Goal: Information Seeking & Learning: Learn about a topic

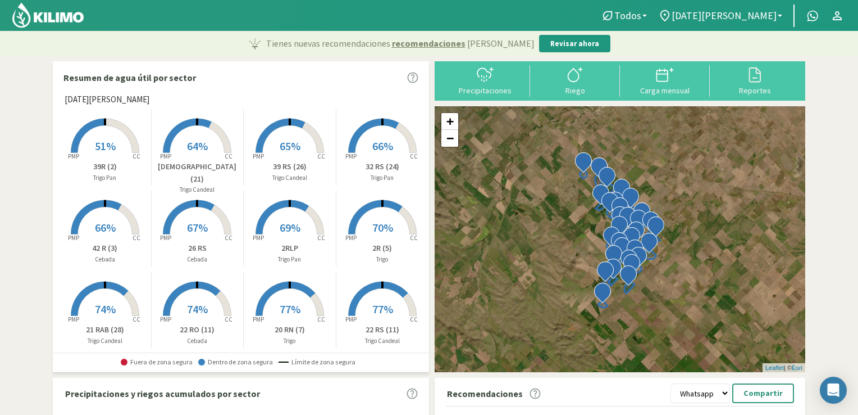
click at [111, 149] on span "51%" at bounding box center [105, 146] width 21 height 14
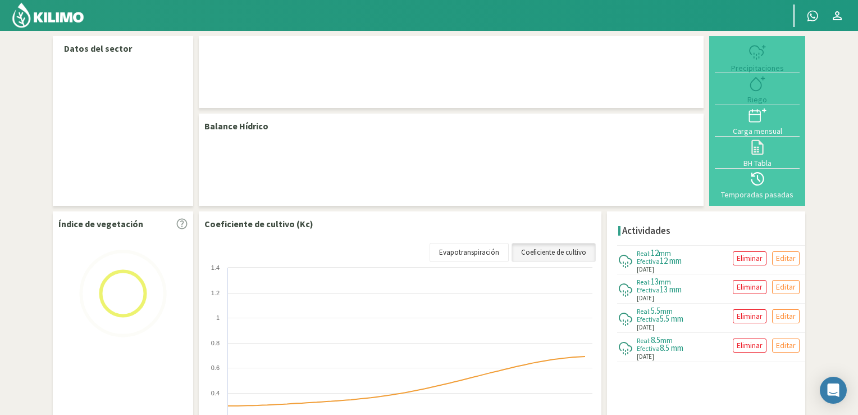
select select "1: Object"
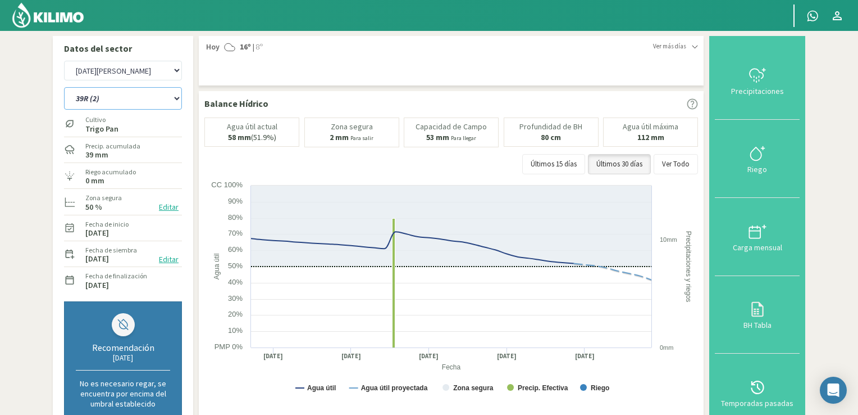
click at [176, 95] on select "12 RS (25) 17 R (1) 19 RO (6) 1RLPS 1RSR (29) 20 RN (7) 21 RAB (28) 21 RN (8) 2…" at bounding box center [123, 98] width 118 height 22
select select "0: Object"
click at [64, 87] on select "12 RS (25) 17 R (1) 19 RO (6) 1RLPS 1RSR (29) 20 RN (7) 21 RAB (28) 21 RN (8) 2…" at bounding box center [123, 98] width 118 height 22
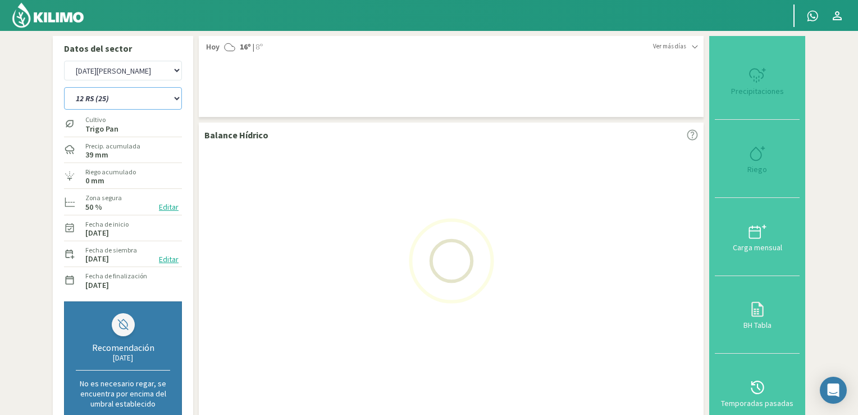
select select "3: Object"
select select "38: Object"
select select "5: Object"
select select "62: Object"
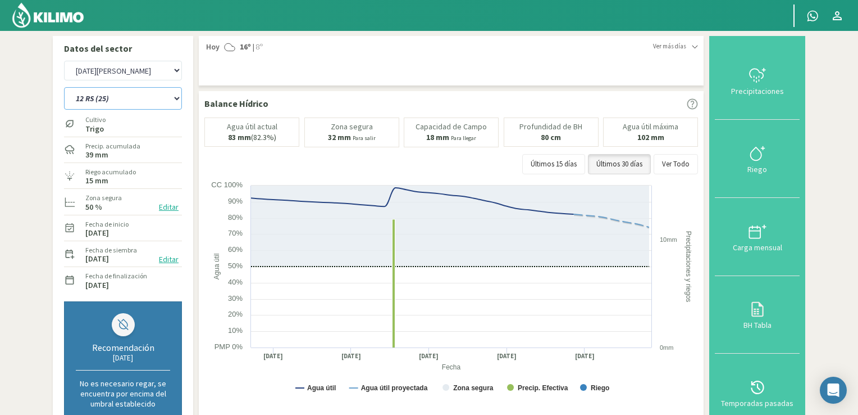
select select "7: Object"
select select "93: Object"
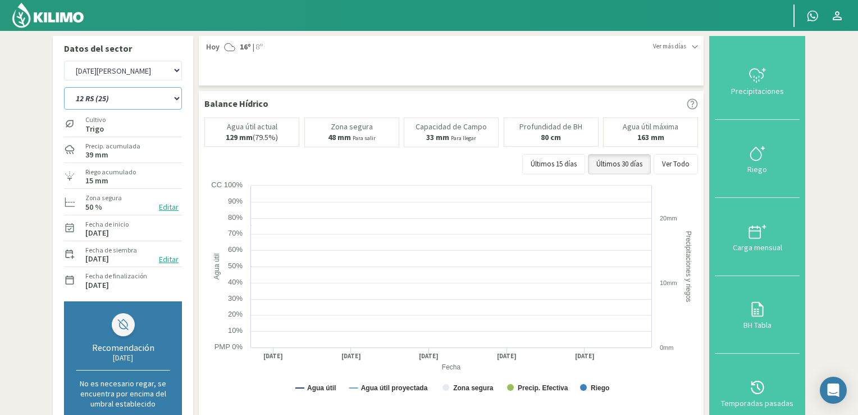
select select "9: Object"
select select "131: Object"
select select "11: Object"
select select "162: Object"
select select "13: Object"
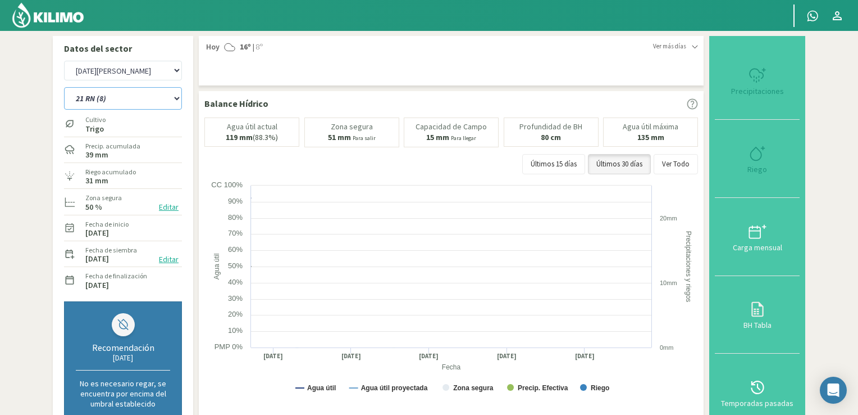
select select "193: Object"
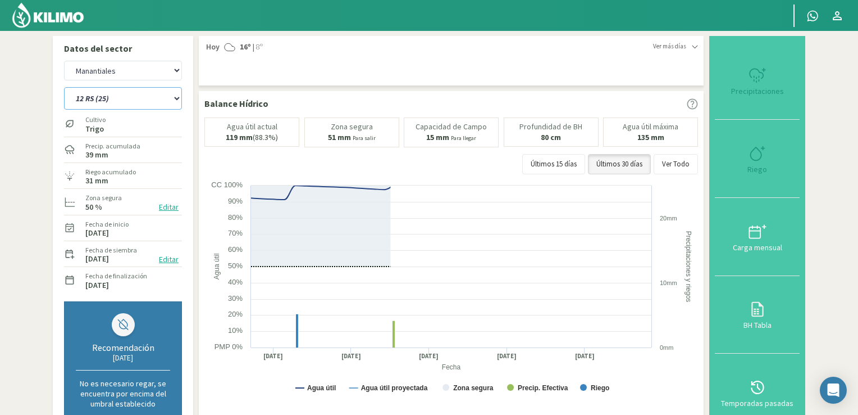
select select "15: Object"
select select "224: Object"
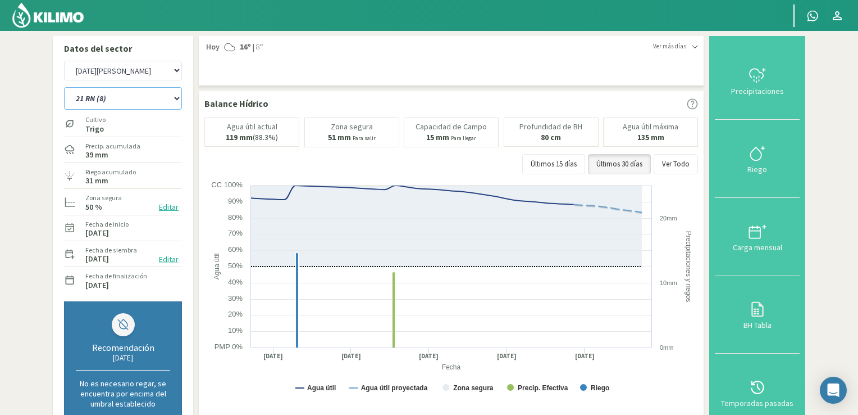
select select "17: Object"
click at [179, 100] on select "12 RS (25) 17 R (1) 19 RO (6) 1RLPS 1RSR (29) 20 RN (7) 21 RAB (28) 21 RN (8) 2…" at bounding box center [123, 98] width 118 height 22
click at [64, 87] on select "12 RS (25) 17 R (1) 19 RO (6) 1RLPS 1RSR (29) 20 RN (7) 21 RAB (28) 21 RN (8) 2…" at bounding box center [123, 98] width 118 height 22
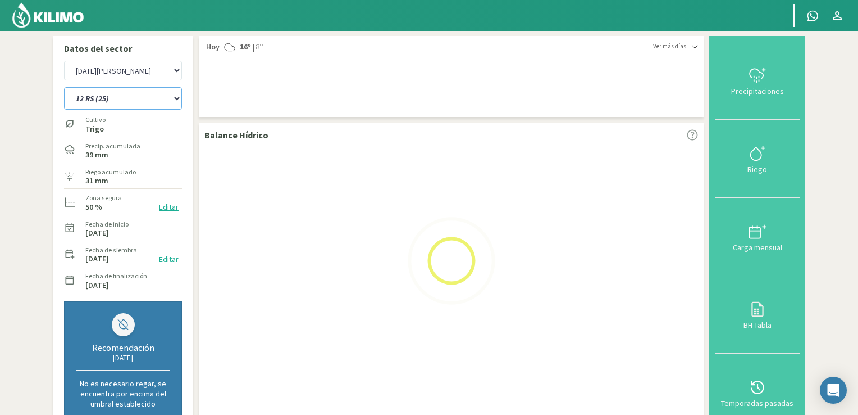
select select "255: Object"
select select "19: Object"
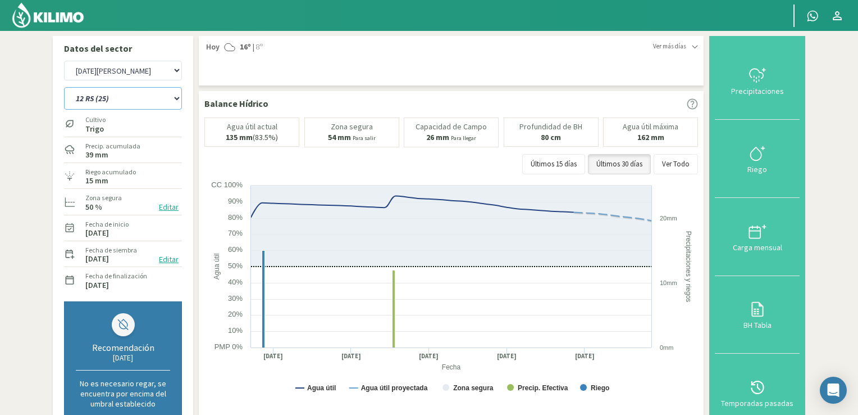
click at [204, 367] on rect at bounding box center [452, 292] width 497 height 225
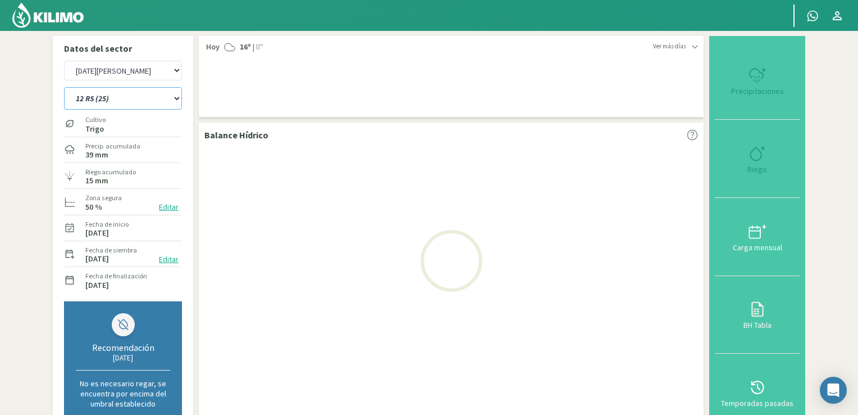
select select "280: Object"
select select "21: Object"
select select "310: Object"
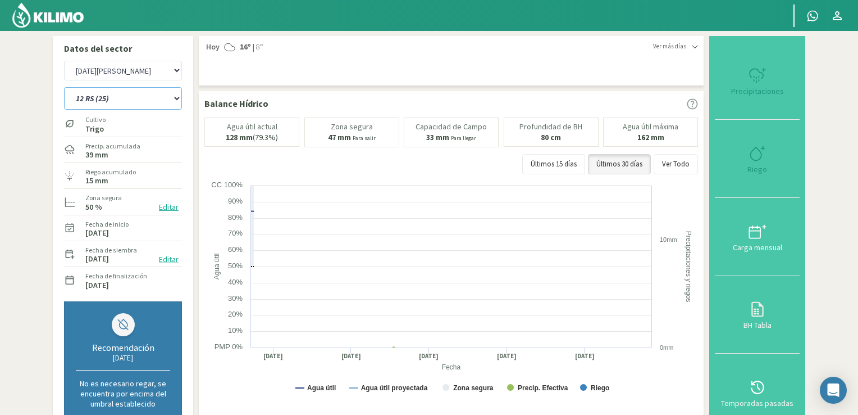
select select "23: Object"
select select "341: Object"
select select "25: Object"
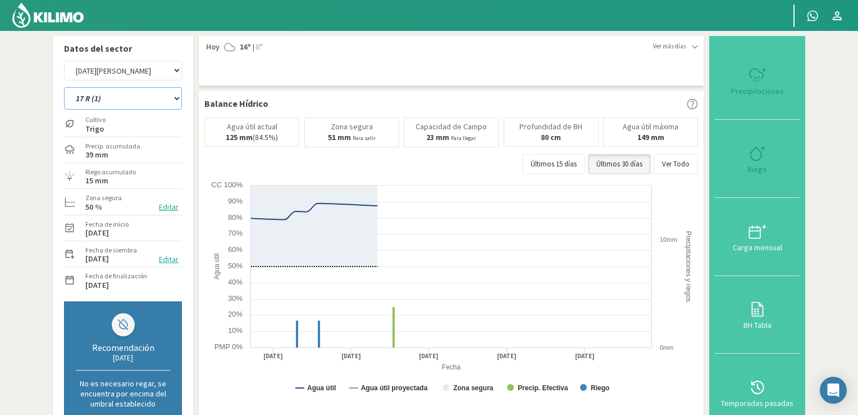
select select "372: Object"
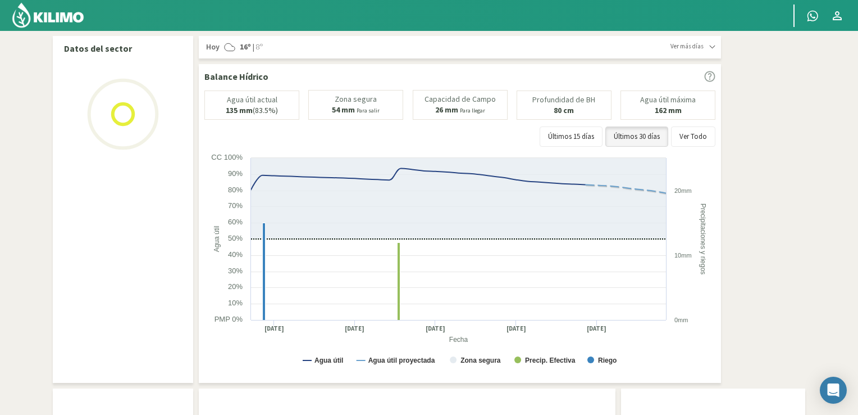
click at [67, 19] on img at bounding box center [48, 15] width 74 height 27
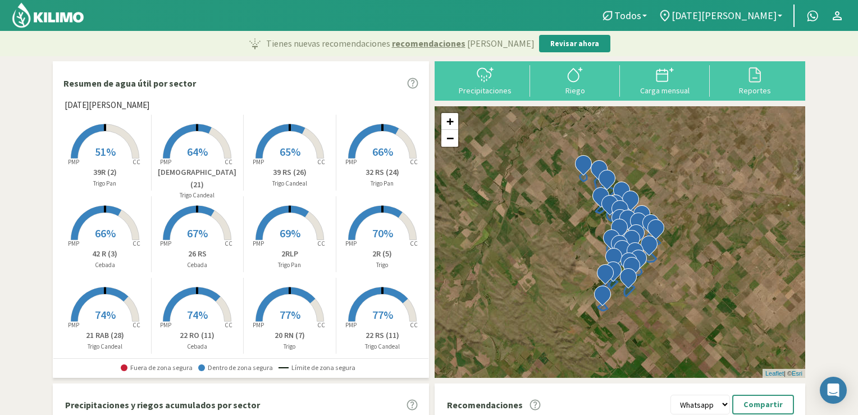
click at [101, 244] on rect at bounding box center [105, 241] width 90 height 90
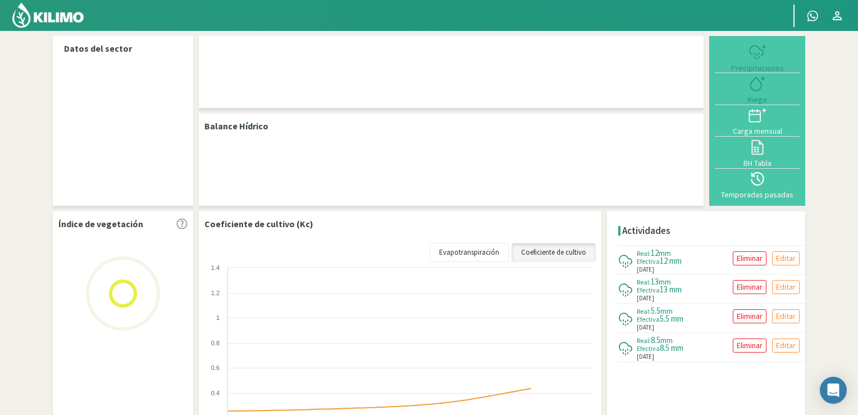
select select "1: Object"
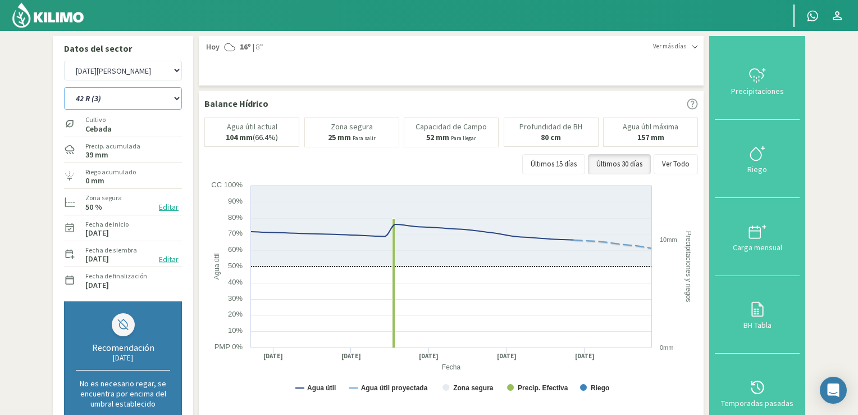
click at [176, 97] on select "12 RS (25) 17 R (1) 19 RO (6) 1RLPS 1RSR (29) 20 RN (7) 21 RAB (28) 21 RN (8) 2…" at bounding box center [123, 98] width 118 height 22
select select "11: Object"
click at [64, 87] on select "12 RS (25) 17 R (1) 19 RO (6) 1RLPS 1RSR (29) 20 RN (7) 21 RAB (28) 21 RN (8) 2…" at bounding box center [123, 98] width 118 height 22
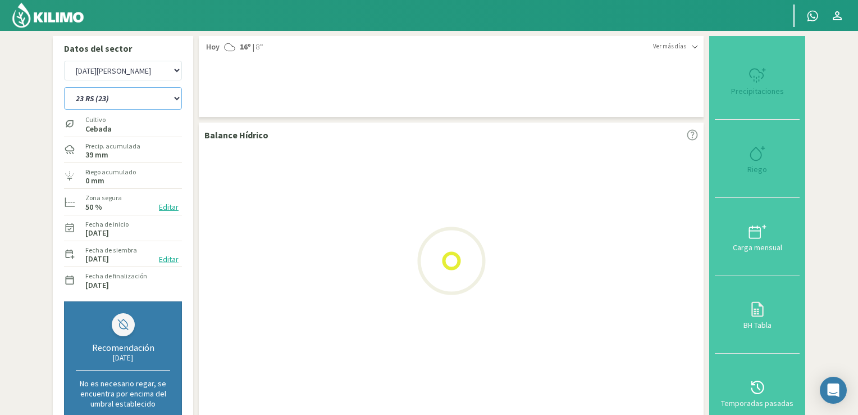
select select "3: Object"
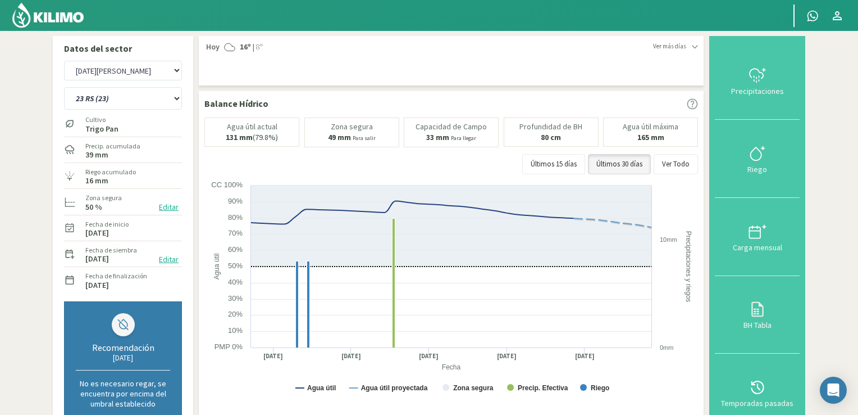
drag, startPoint x: 858, startPoint y: 210, endPoint x: 859, endPoint y: 273, distance: 63.5
click at [858, 273] on html "Principal Contactar ejecutivo Perfil Perfil Salir Datos del sector [GEOGRAPHIC_…" at bounding box center [429, 207] width 858 height 415
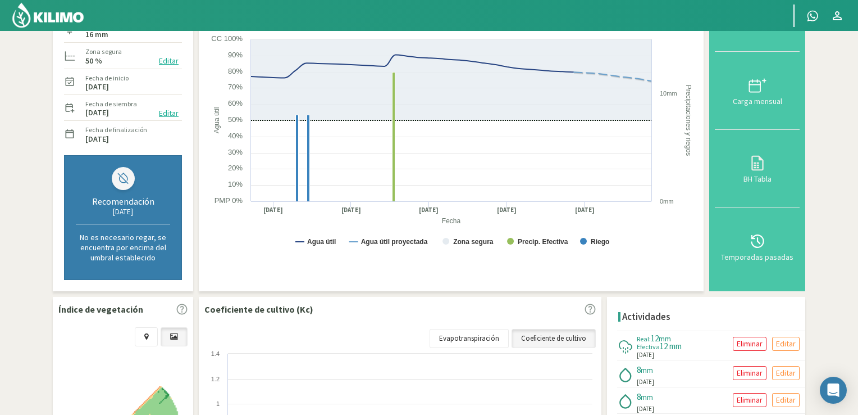
scroll to position [52, 0]
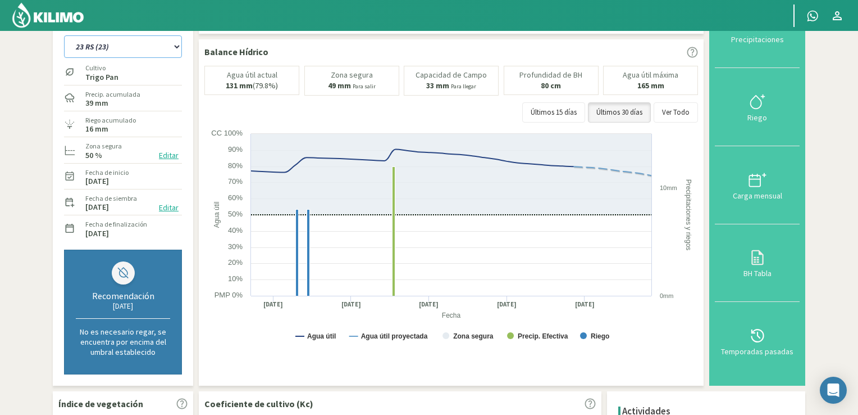
click at [171, 49] on select "12 RS (25) 17 R (1) 19 RO (6) 1RLPS 1RSR (29) 20 RN (7) 21 RAB (28) 21 RN (8) 2…" at bounding box center [123, 46] width 118 height 22
click at [64, 35] on select "12 RS (25) 17 R (1) 19 RO (6) 1RLPS 1RSR (29) 20 RN (7) 21 RAB (28) 21 RN (8) 2…" at bounding box center [123, 46] width 118 height 22
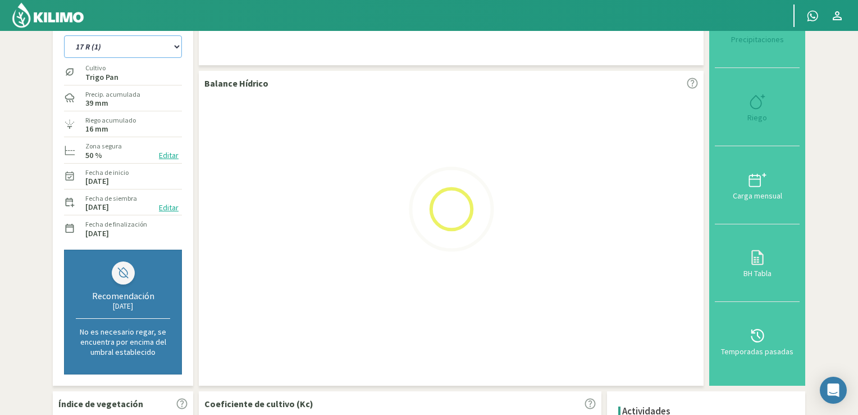
select select "42: Object"
select select "5: Object"
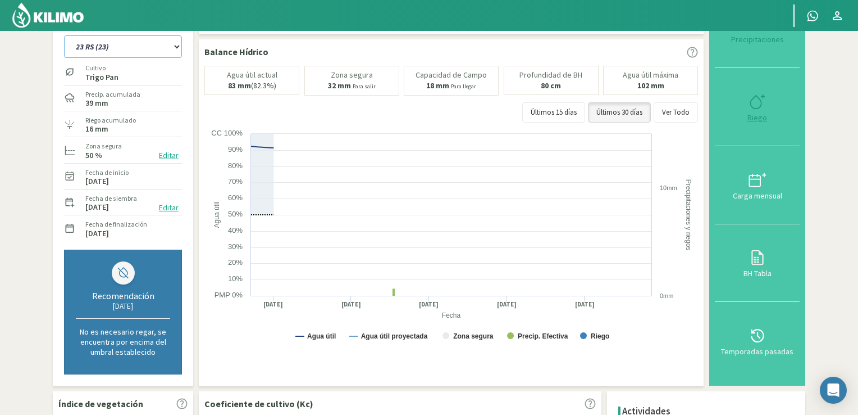
select select "63: Object"
